Goal: Task Accomplishment & Management: Use online tool/utility

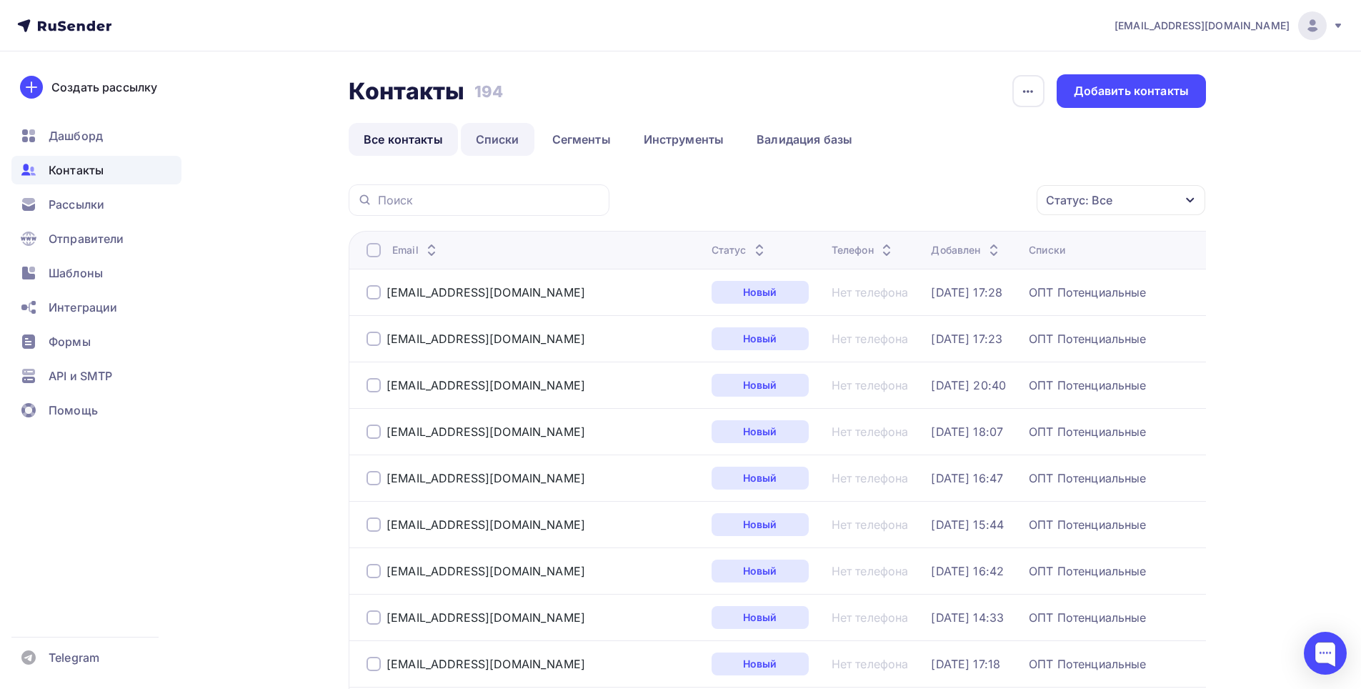
click at [494, 136] on link "Списки" at bounding box center [498, 139] width 74 height 33
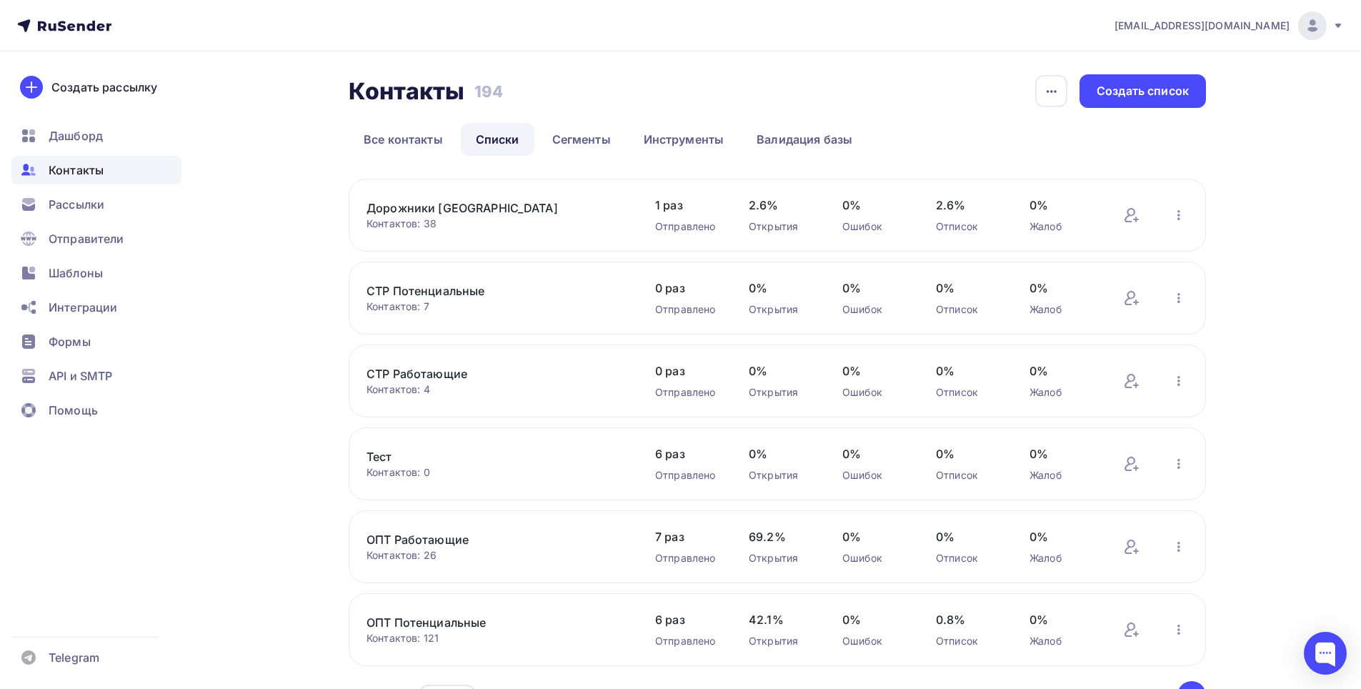
scroll to position [88, 0]
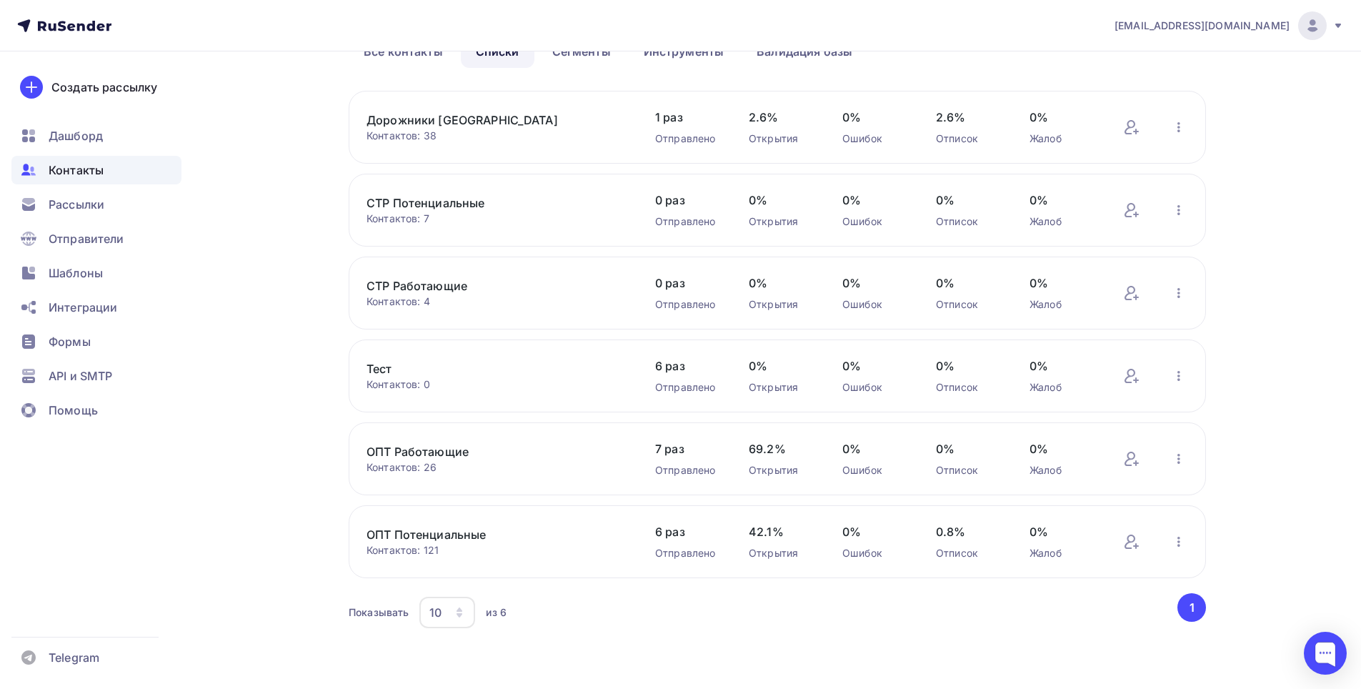
click at [527, 532] on link "ОПТ Потенциальные" at bounding box center [488, 534] width 243 height 17
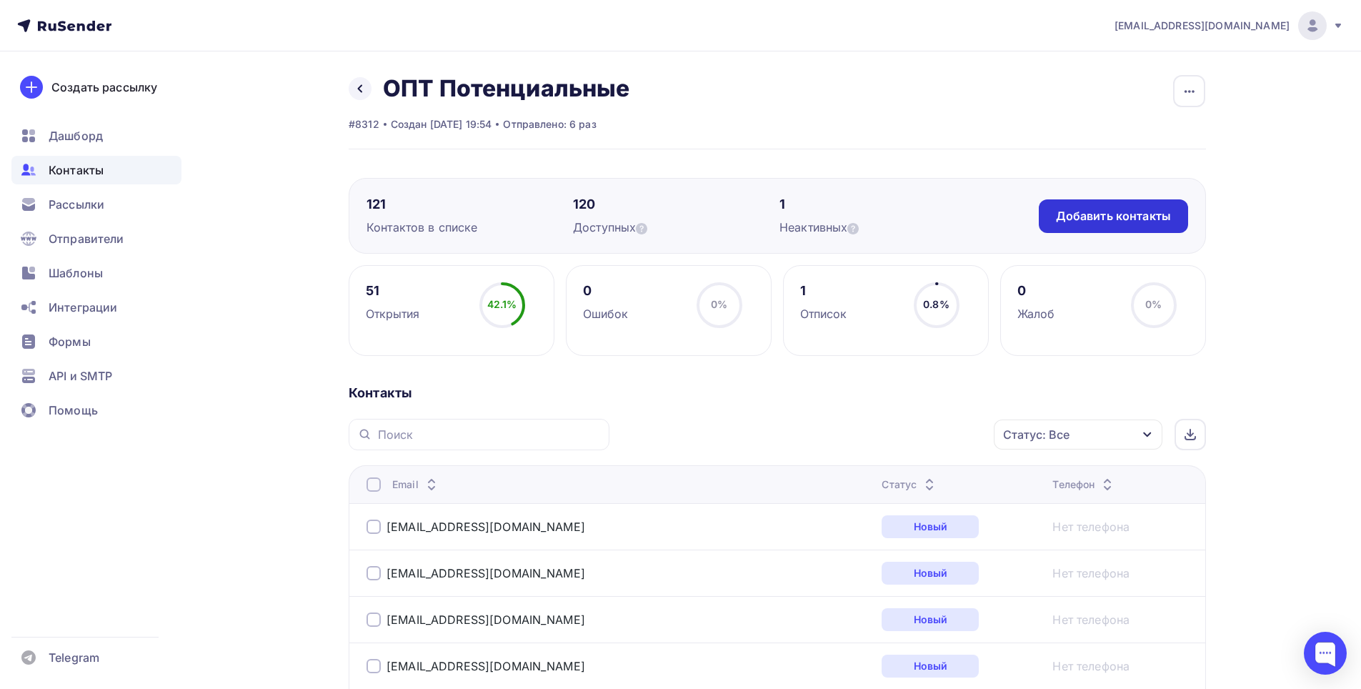
click at [1123, 213] on div "Добавить контакты" at bounding box center [1113, 216] width 115 height 16
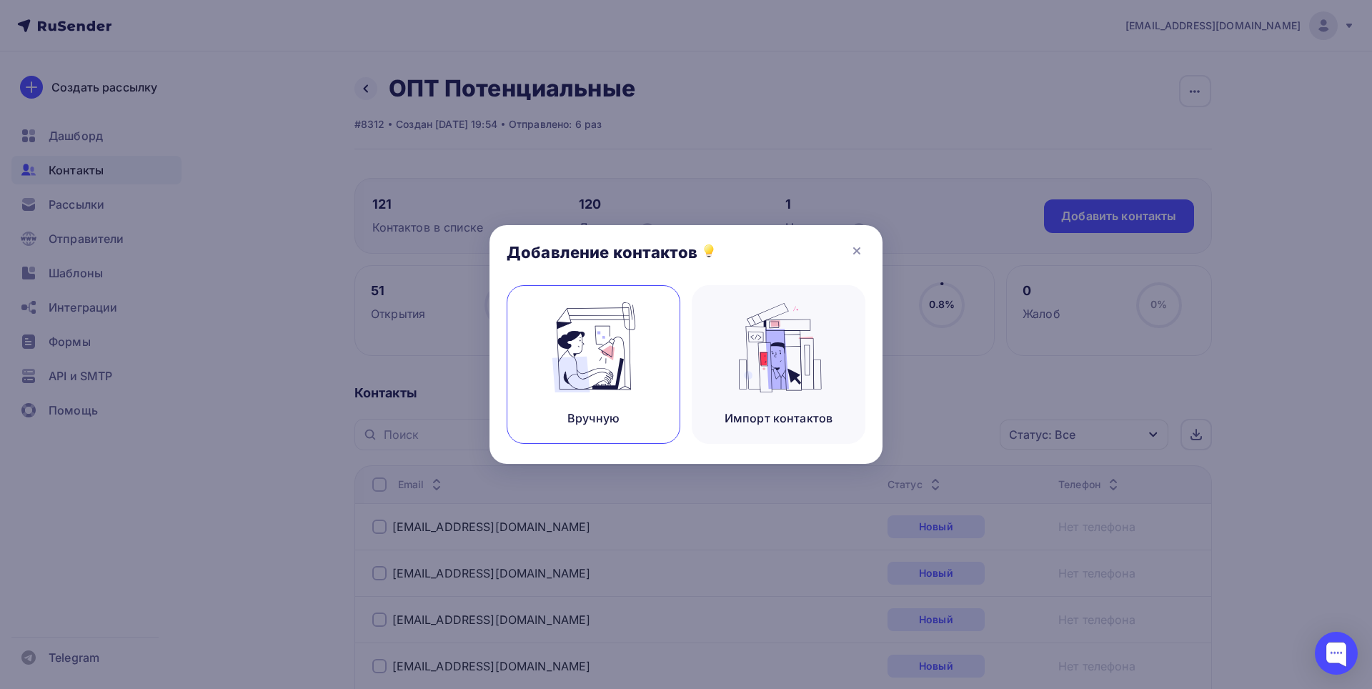
click at [595, 337] on img at bounding box center [594, 347] width 96 height 90
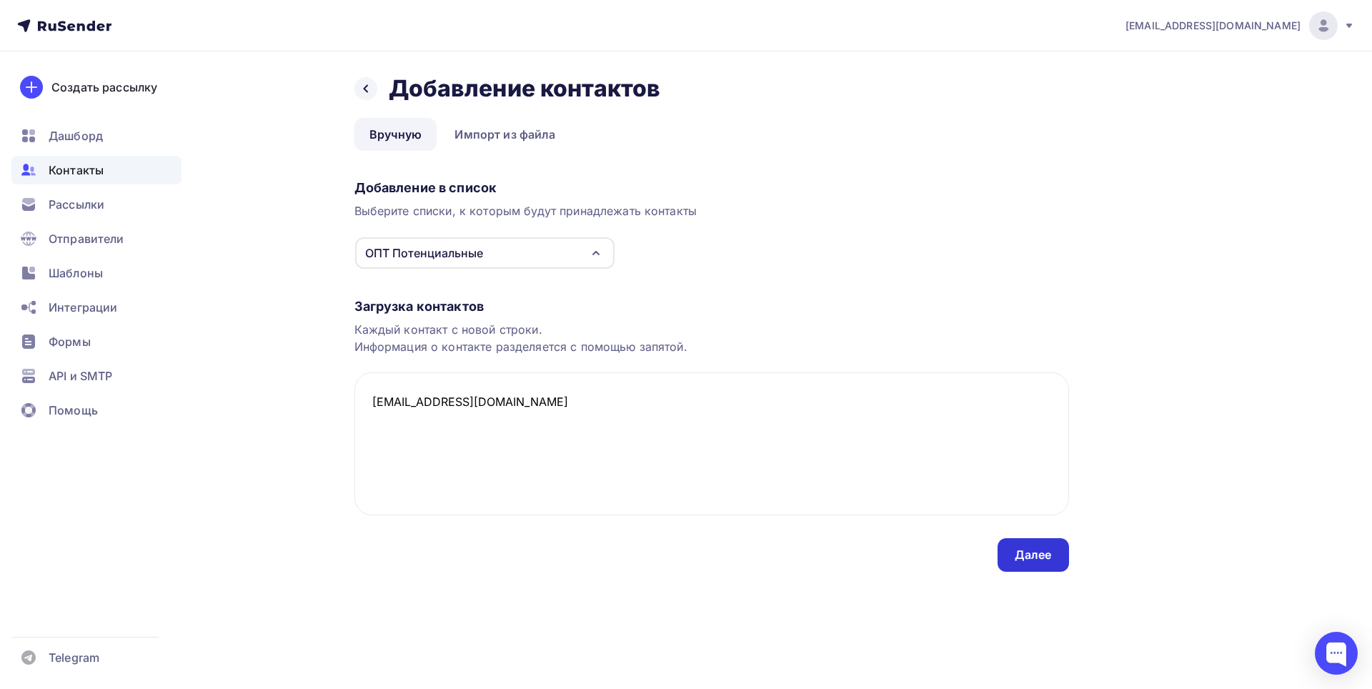
type textarea "[EMAIL_ADDRESS][DOMAIN_NAME]"
click at [1030, 549] on div "Далее" at bounding box center [1033, 555] width 37 height 16
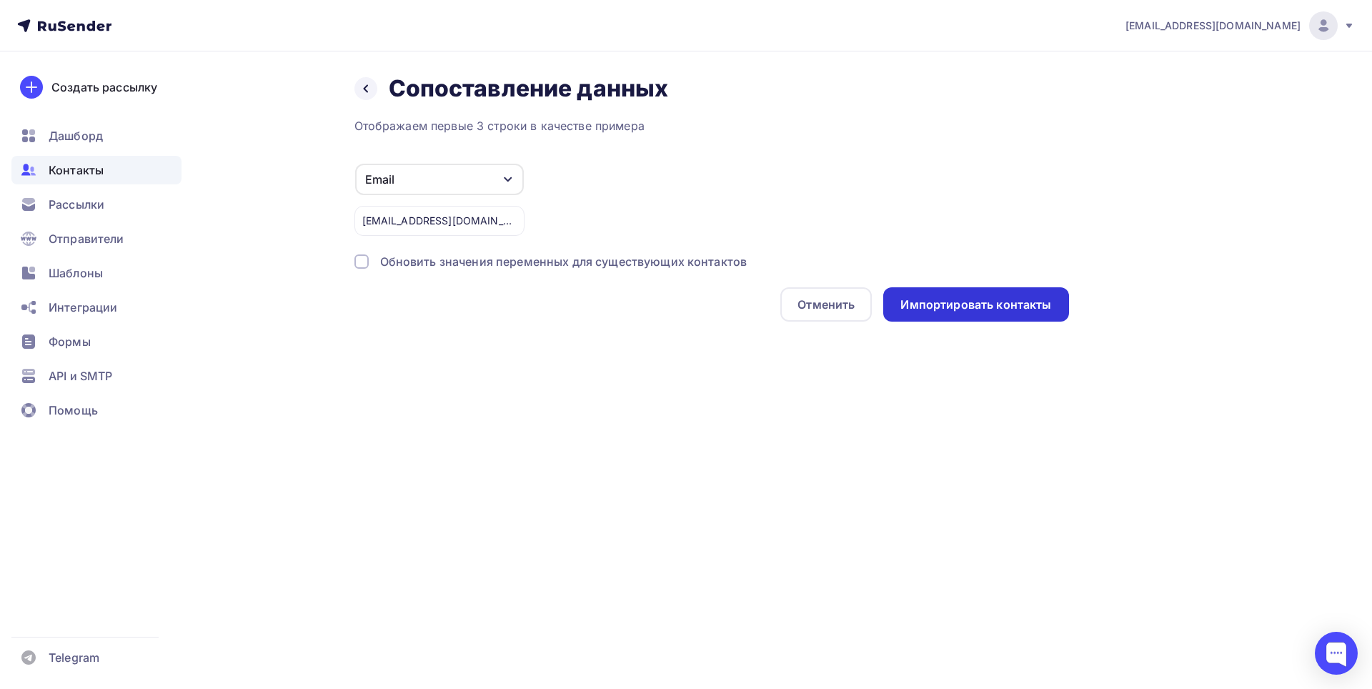
click at [962, 309] on div "Импортировать контакты" at bounding box center [975, 305] width 151 height 16
